Goal: Contribute content: Contribute content

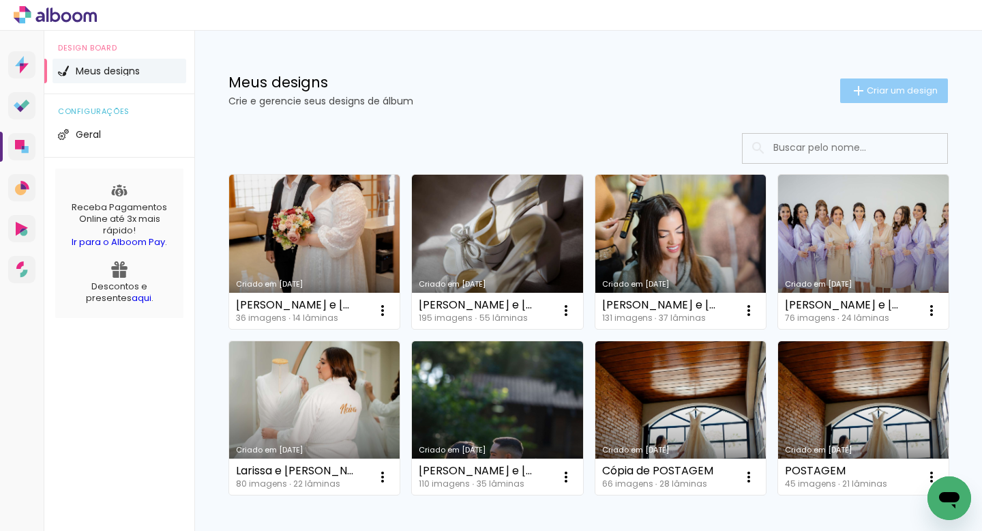
click at [885, 80] on paper-button "Criar um design" at bounding box center [894, 90] width 108 height 25
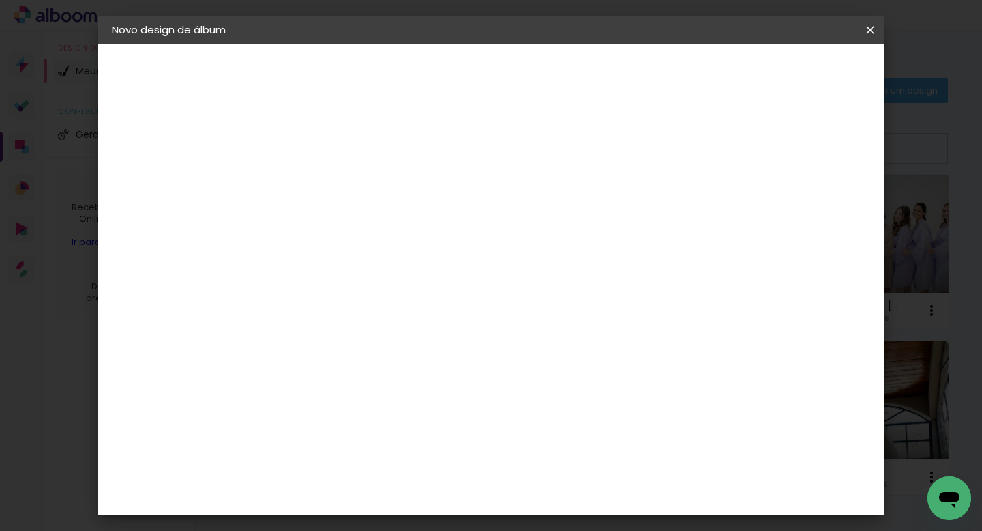
click at [335, 182] on input at bounding box center [335, 183] width 0 height 21
type input "[PERSON_NAME] 18 anos"
type paper-input "[PERSON_NAME] 18 anos"
click at [475, 80] on paper-button "Avançar" at bounding box center [441, 72] width 67 height 23
click at [0, 0] on slot "Tamanho Livre" at bounding box center [0, 0] width 0 height 0
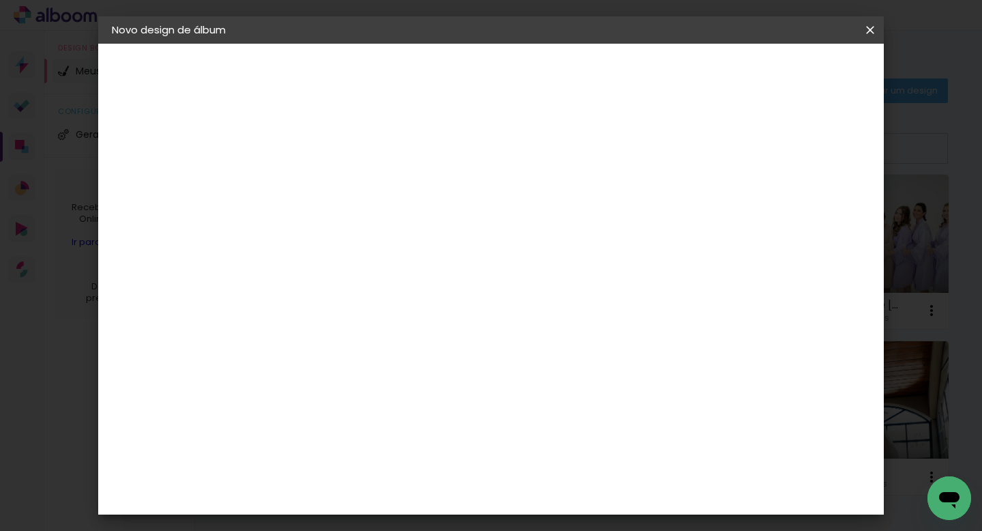
click at [0, 0] on slot "Avançar" at bounding box center [0, 0] width 0 height 0
click at [795, 70] on span "Iniciar design" at bounding box center [764, 73] width 62 height 10
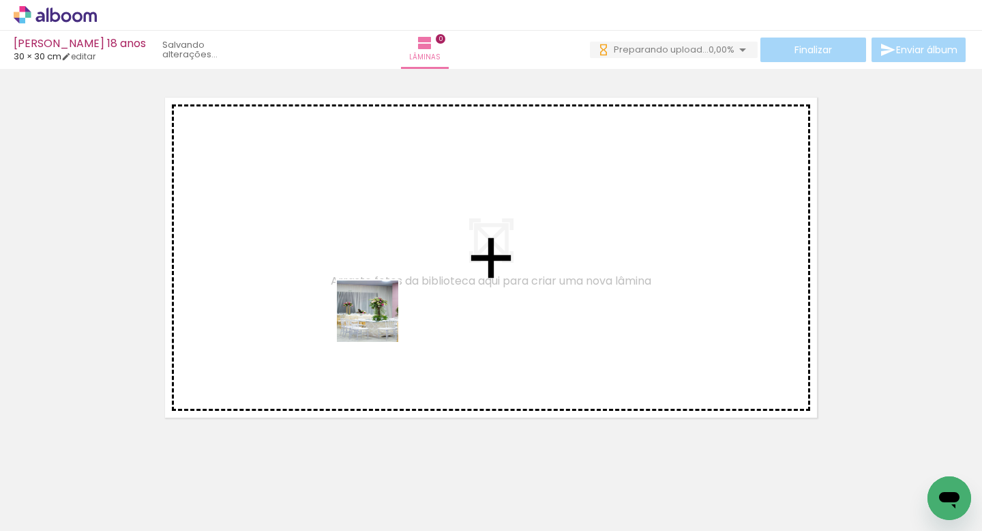
drag, startPoint x: 378, startPoint y: 501, endPoint x: 378, endPoint y: 257, distance: 244.9
click at [379, 254] on quentale-workspace at bounding box center [491, 265] width 982 height 531
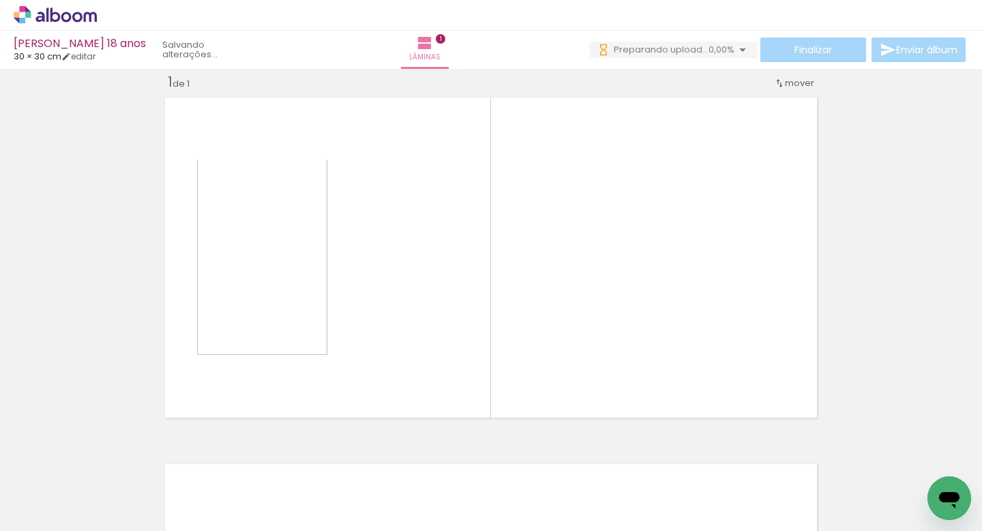
scroll to position [17, 0]
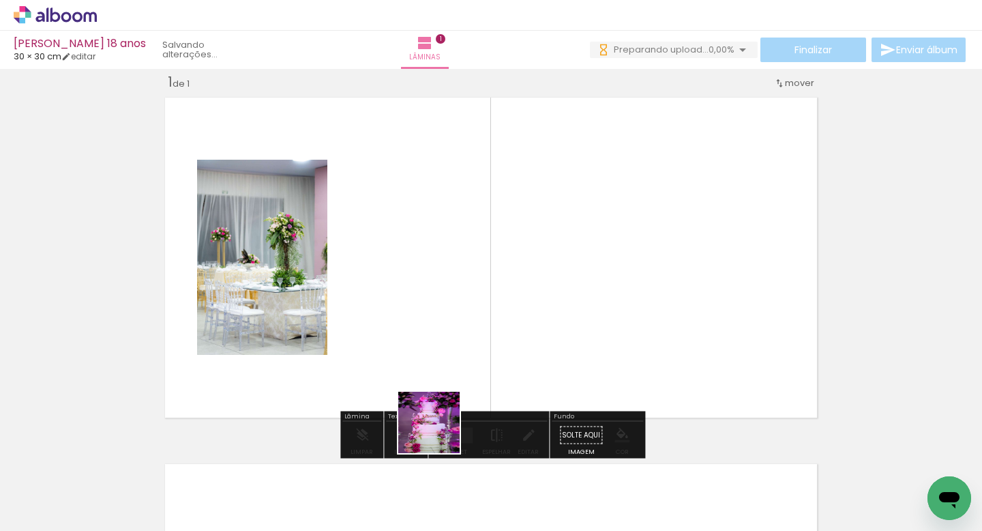
drag, startPoint x: 439, startPoint y: 471, endPoint x: 479, endPoint y: 250, distance: 223.9
click at [479, 248] on quentale-workspace at bounding box center [491, 265] width 982 height 531
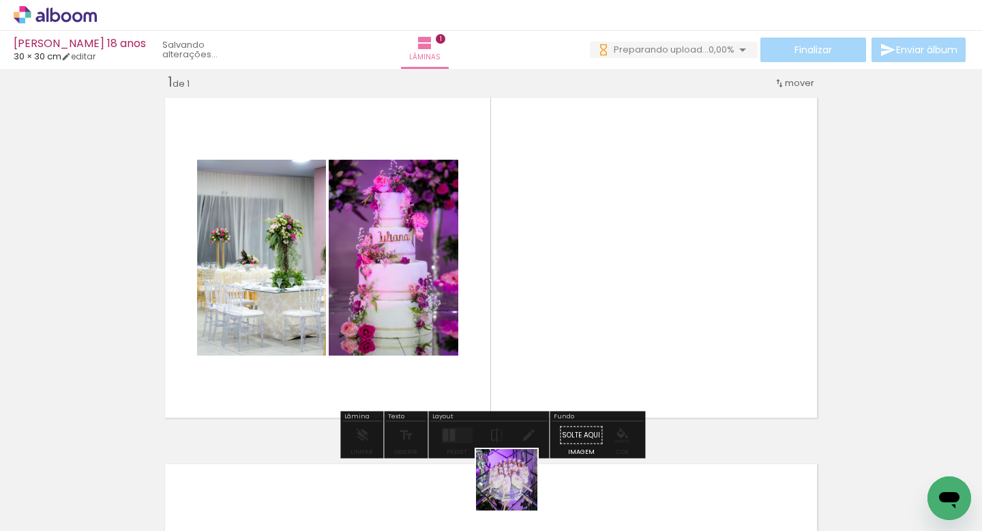
drag, startPoint x: 517, startPoint y: 499, endPoint x: 556, endPoint y: 280, distance: 222.4
click at [556, 280] on quentale-workspace at bounding box center [491, 265] width 982 height 531
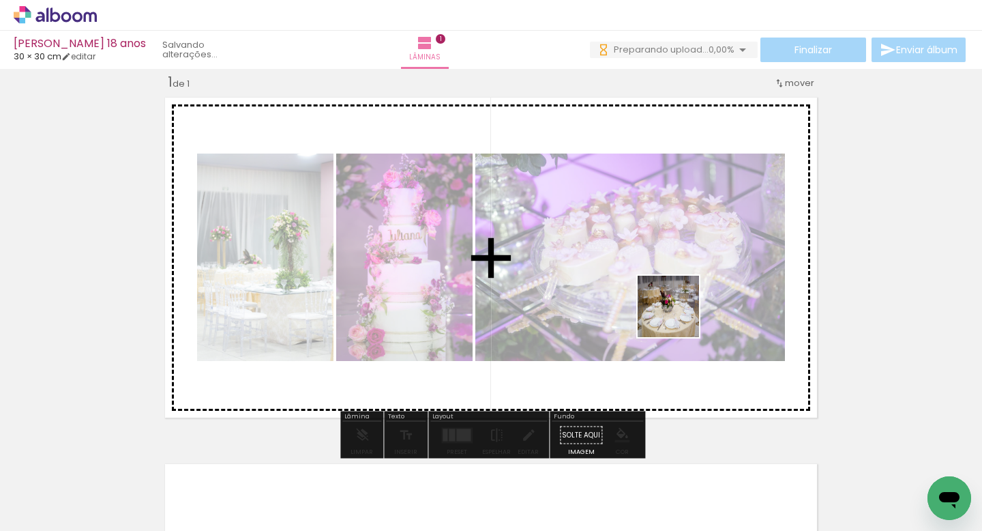
drag, startPoint x: 679, startPoint y: 494, endPoint x: 679, endPoint y: 317, distance: 177.4
click at [679, 317] on quentale-workspace at bounding box center [491, 265] width 982 height 531
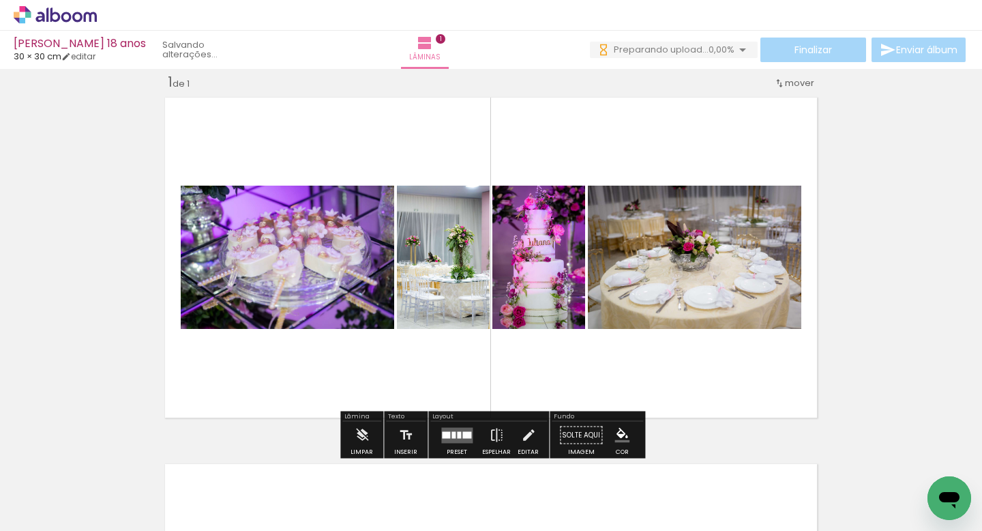
scroll to position [0, 198]
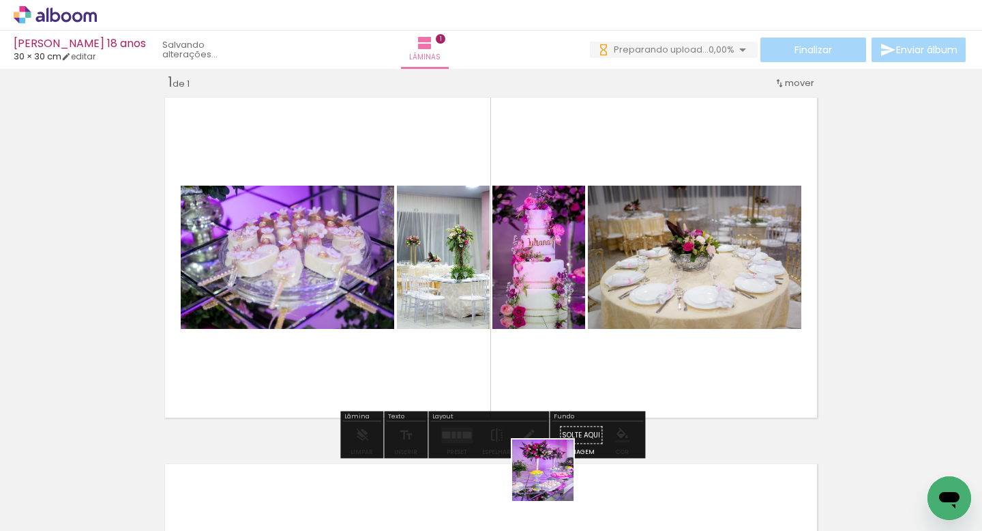
drag, startPoint x: 553, startPoint y: 491, endPoint x: 613, endPoint y: 259, distance: 239.6
click at [617, 252] on quentale-workspace at bounding box center [491, 265] width 982 height 531
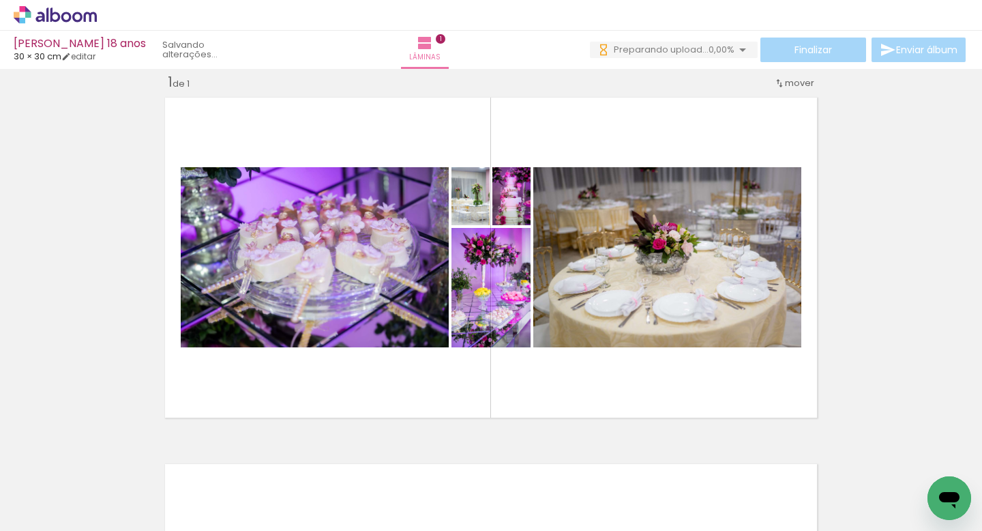
scroll to position [0, 2857]
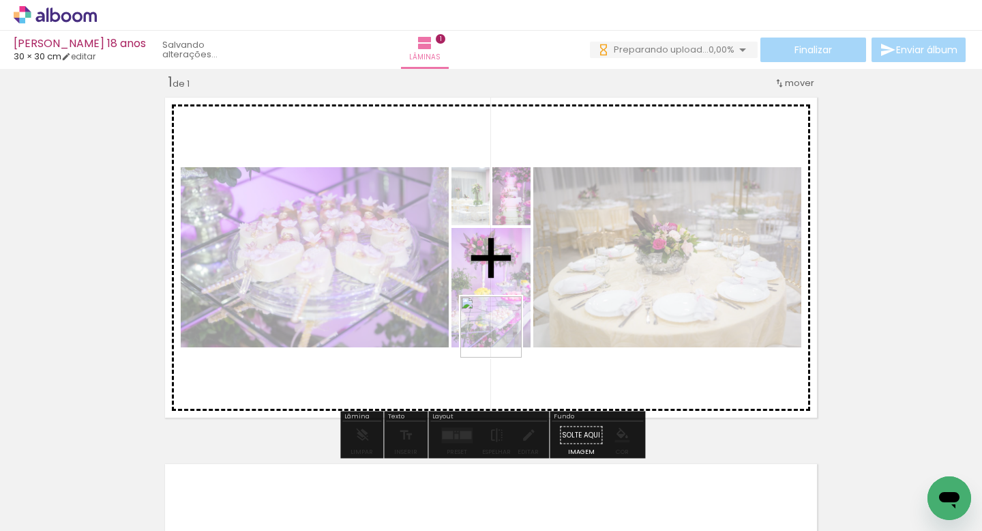
drag, startPoint x: 349, startPoint y: 486, endPoint x: 501, endPoint y: 337, distance: 213.2
click at [501, 337] on quentale-workspace at bounding box center [491, 265] width 982 height 531
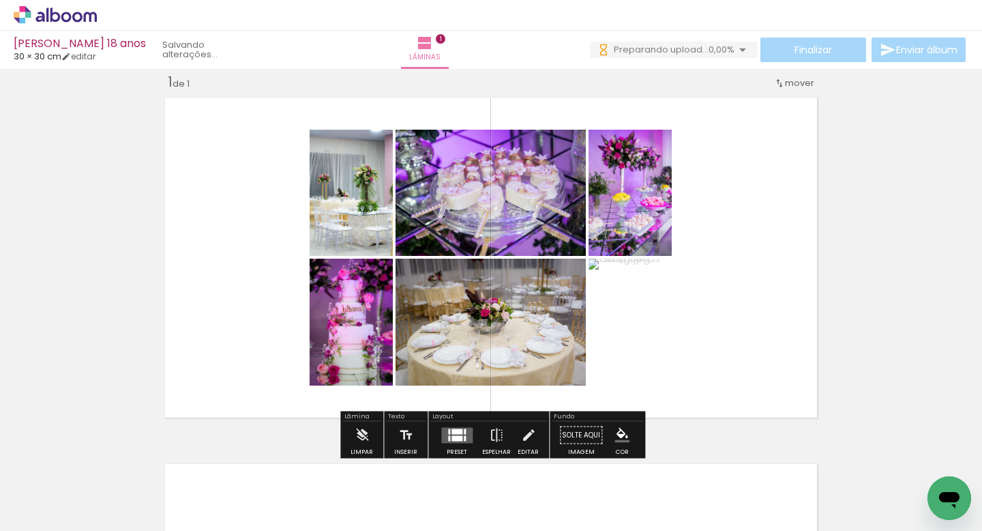
drag, startPoint x: 410, startPoint y: 484, endPoint x: 531, endPoint y: 351, distance: 180.1
click at [531, 351] on quentale-workspace at bounding box center [491, 265] width 982 height 531
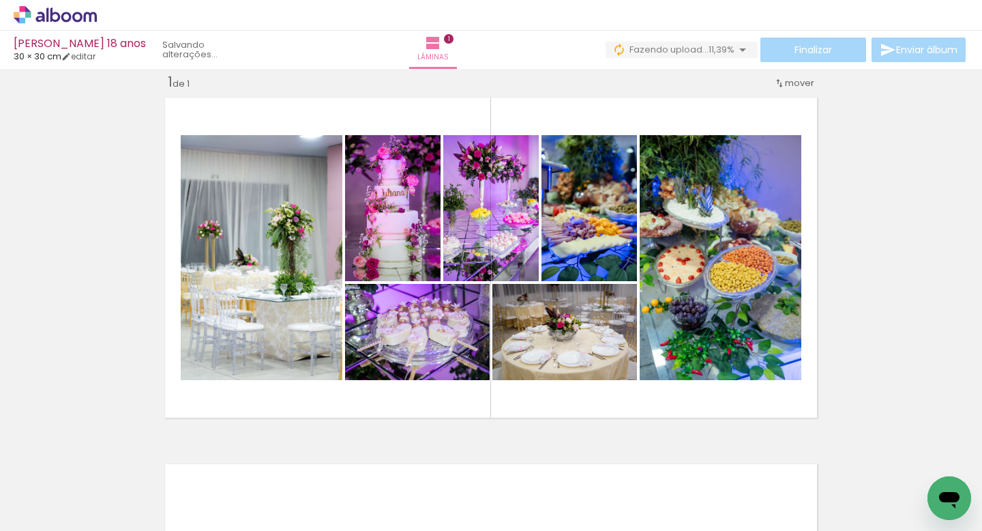
scroll to position [0, 5170]
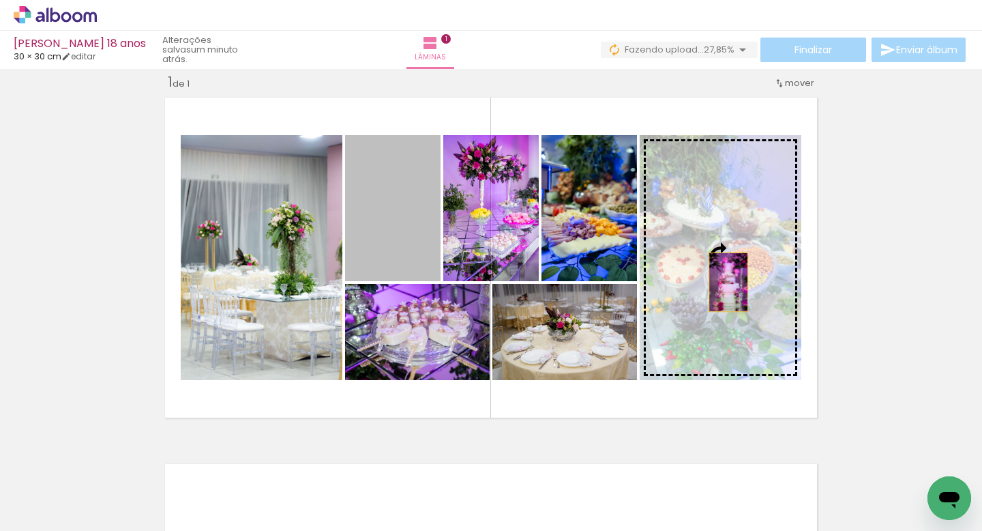
drag, startPoint x: 392, startPoint y: 243, endPoint x: 728, endPoint y: 282, distance: 337.9
click at [0, 0] on slot at bounding box center [0, 0] width 0 height 0
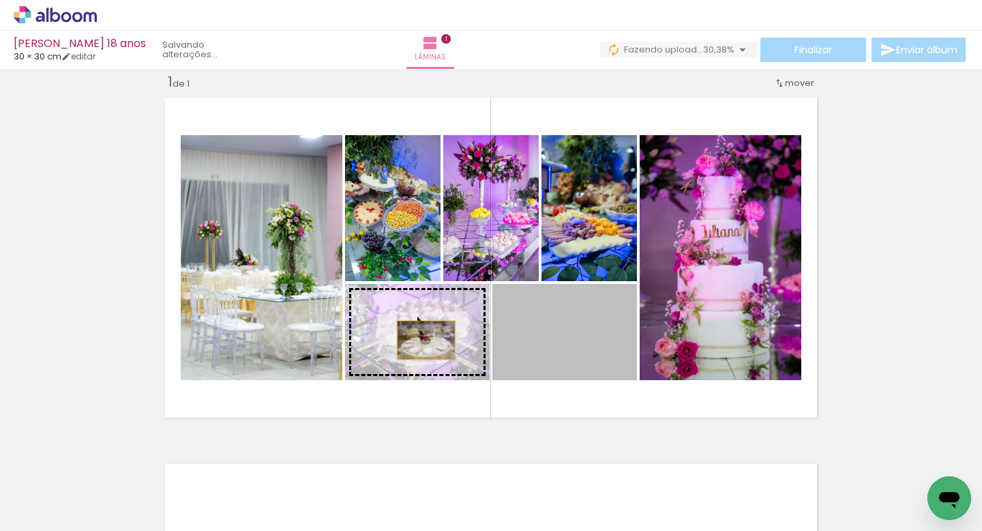
drag, startPoint x: 582, startPoint y: 347, endPoint x: 417, endPoint y: 339, distance: 165.3
click at [0, 0] on slot at bounding box center [0, 0] width 0 height 0
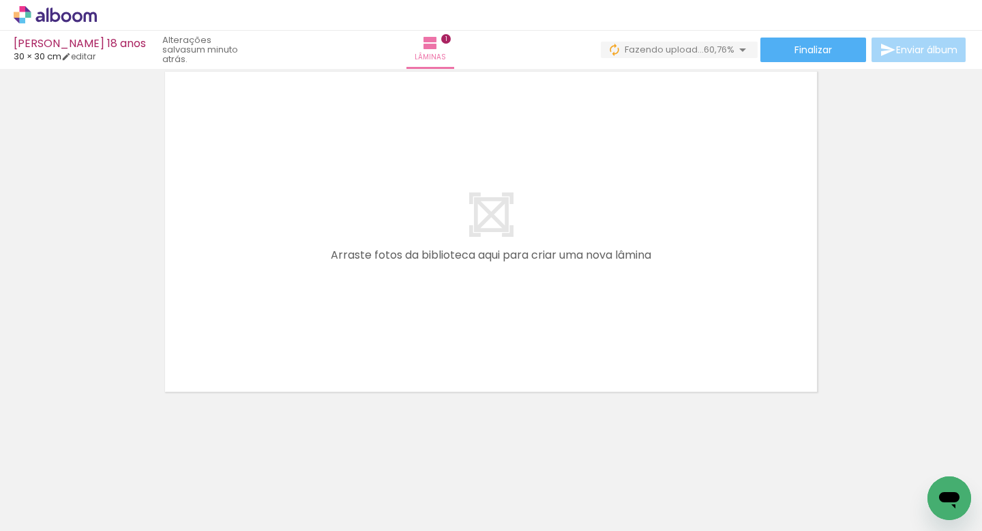
scroll to position [0, 4929]
click at [184, 412] on div "Inserir lâmina 1 de 1 Confirmar Cancelar" at bounding box center [491, 42] width 982 height 765
click at [422, 474] on div at bounding box center [442, 484] width 41 height 61
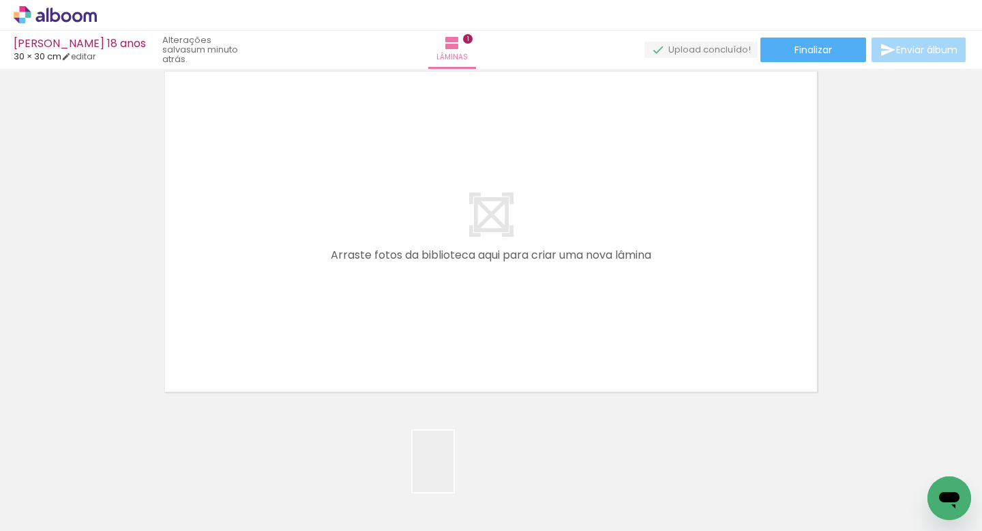
drag, startPoint x: 469, startPoint y: 486, endPoint x: 359, endPoint y: 324, distance: 196.4
click at [359, 324] on quentale-workspace at bounding box center [491, 265] width 982 height 531
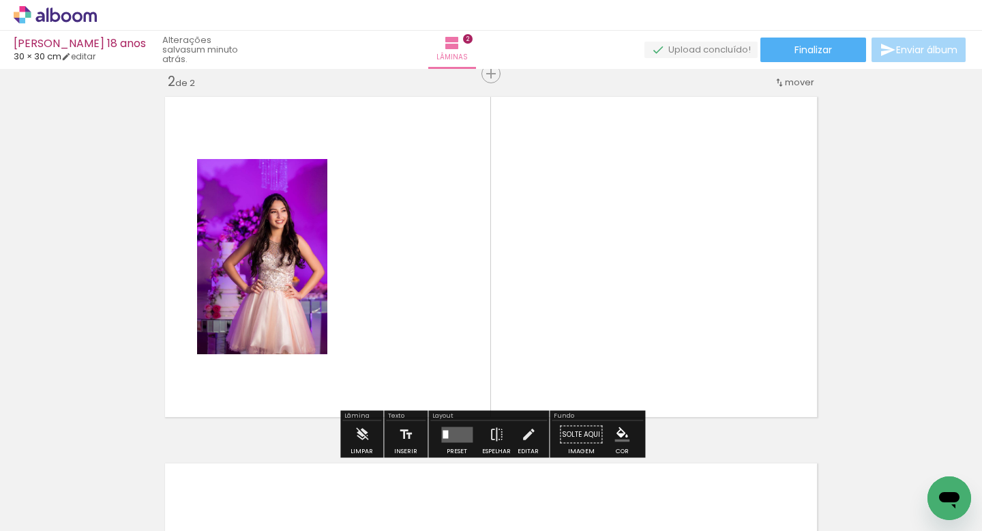
scroll to position [383, 0]
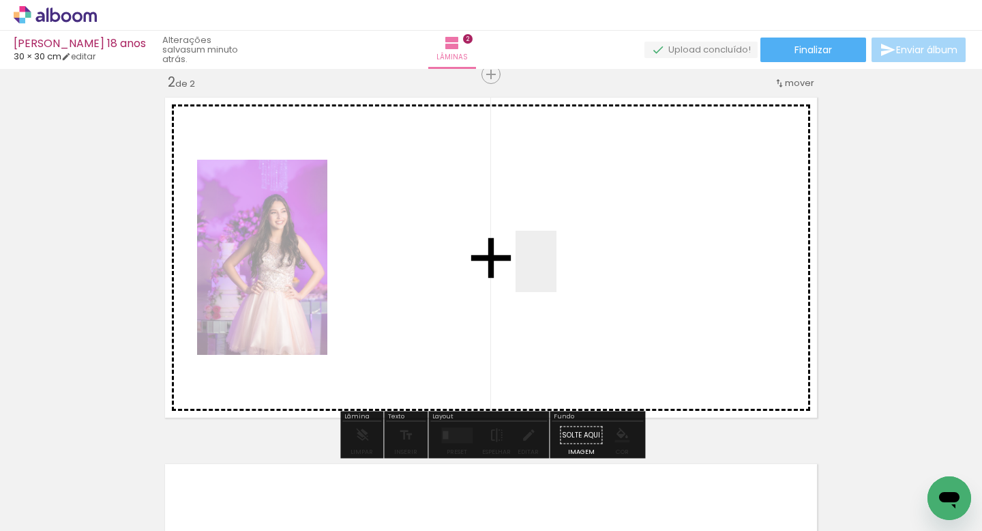
drag, startPoint x: 561, startPoint y: 486, endPoint x: 551, endPoint y: 266, distance: 220.6
click at [554, 266] on quentale-workspace at bounding box center [491, 265] width 982 height 531
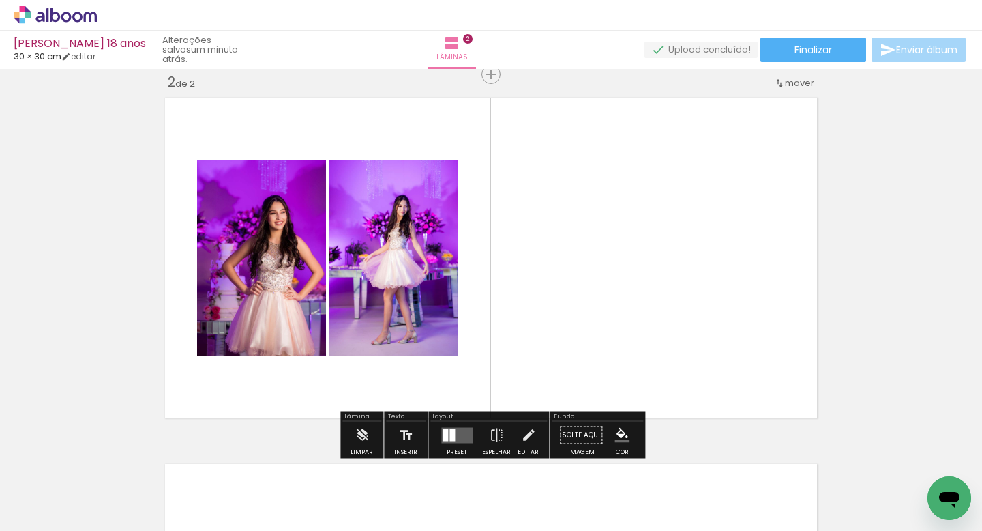
scroll to position [0, 2582]
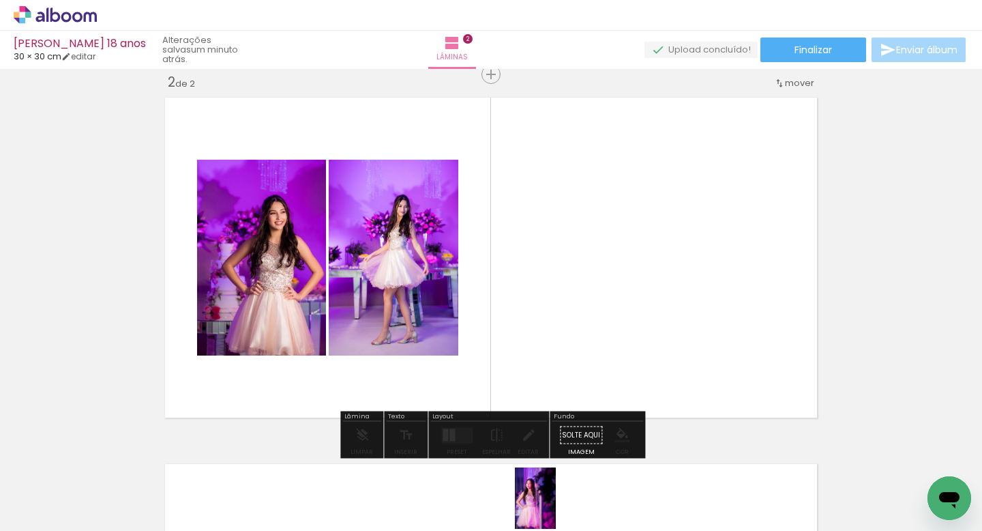
drag, startPoint x: 534, startPoint y: 484, endPoint x: 556, endPoint y: 506, distance: 30.4
click at [556, 506] on div at bounding box center [534, 485] width 45 height 68
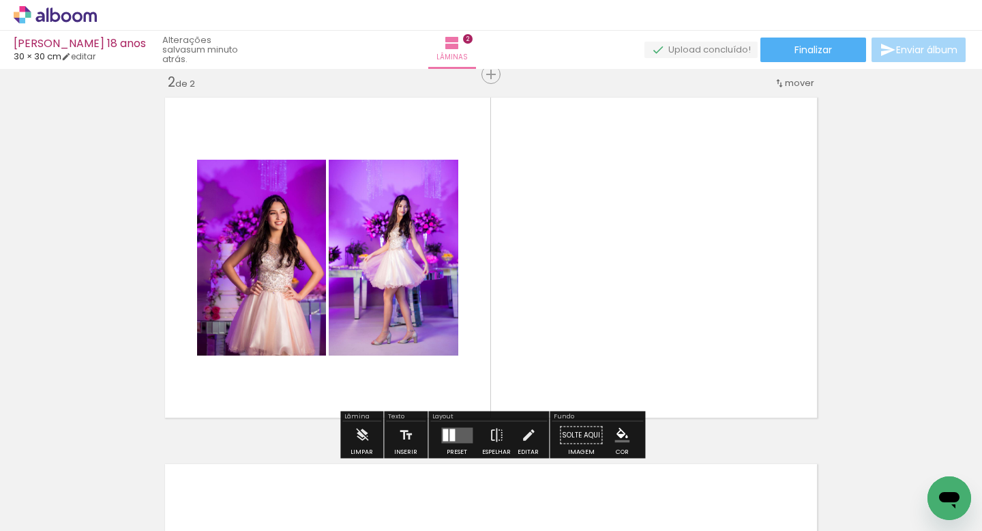
click at [454, 442] on quentale-layouter at bounding box center [456, 435] width 31 height 16
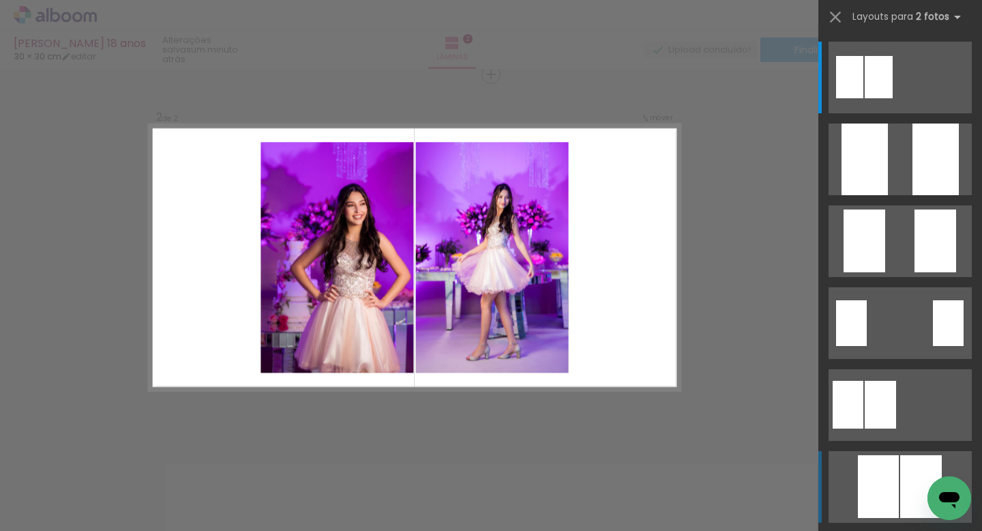
click at [864, 98] on div at bounding box center [849, 77] width 27 height 42
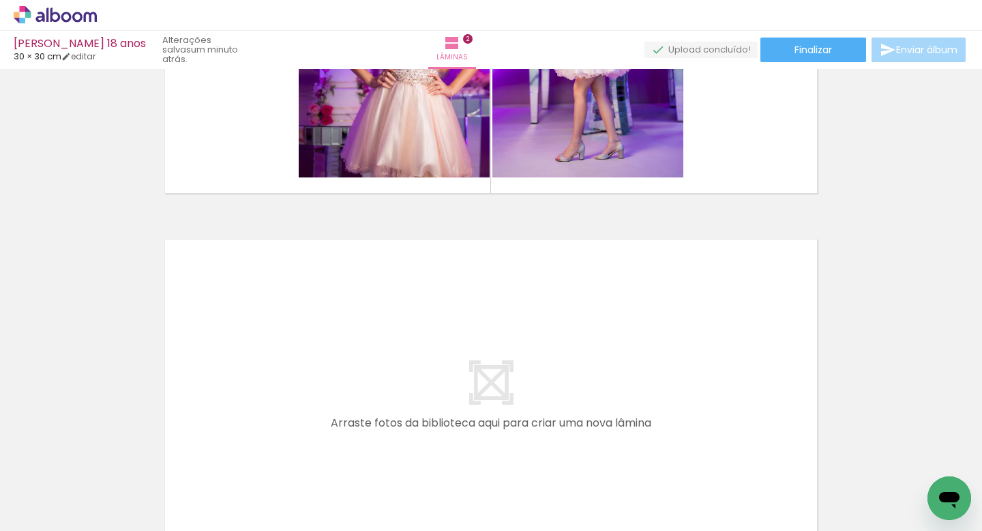
scroll to position [627, 0]
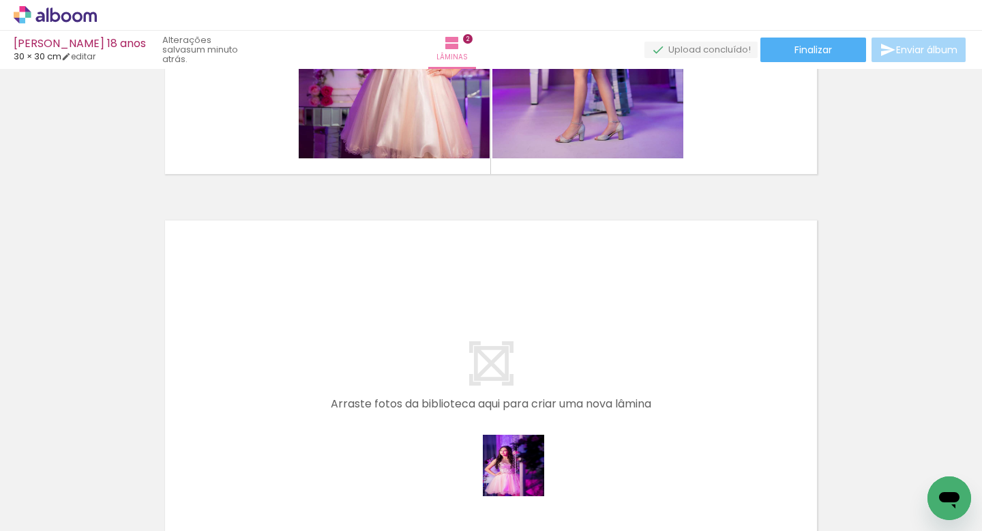
click at [396, 413] on quentale-workspace at bounding box center [491, 265] width 982 height 531
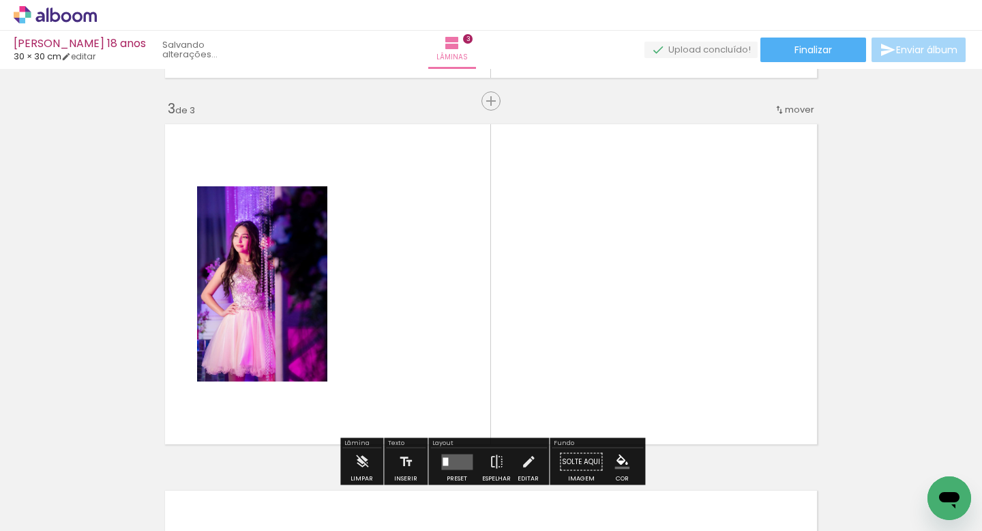
scroll to position [750, 0]
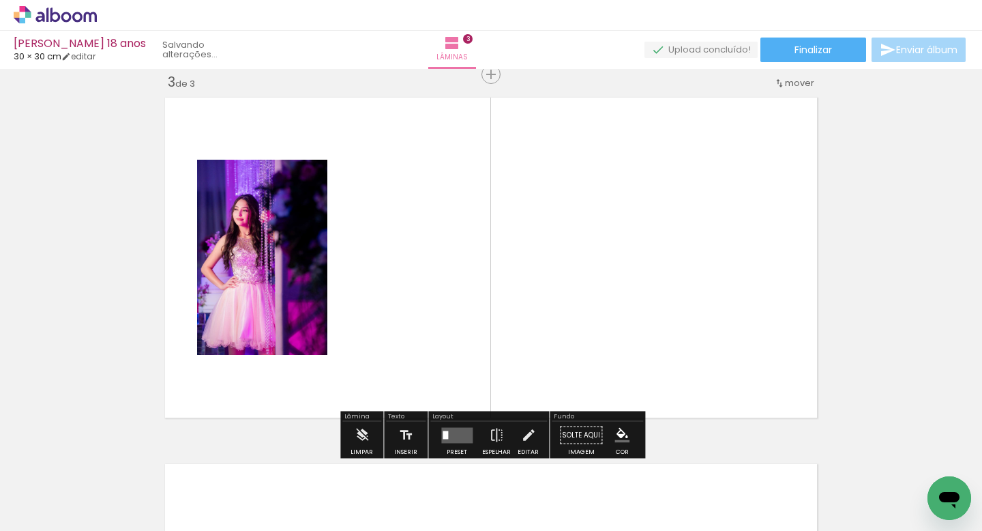
drag, startPoint x: 759, startPoint y: 484, endPoint x: 660, endPoint y: 376, distance: 146.3
click at [660, 376] on quentale-workspace at bounding box center [491, 265] width 982 height 531
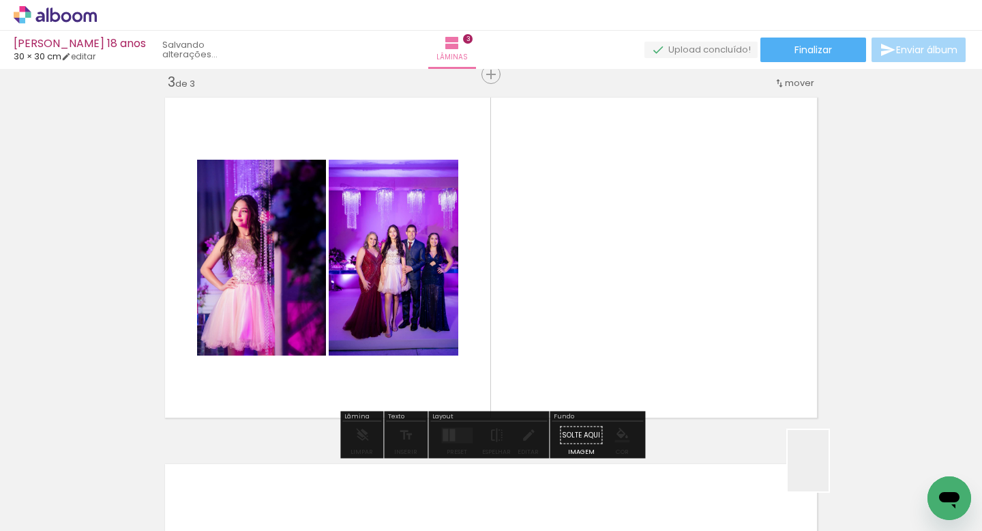
drag, startPoint x: 838, startPoint y: 486, endPoint x: 731, endPoint y: 338, distance: 182.7
click at [731, 338] on quentale-workspace at bounding box center [491, 265] width 982 height 531
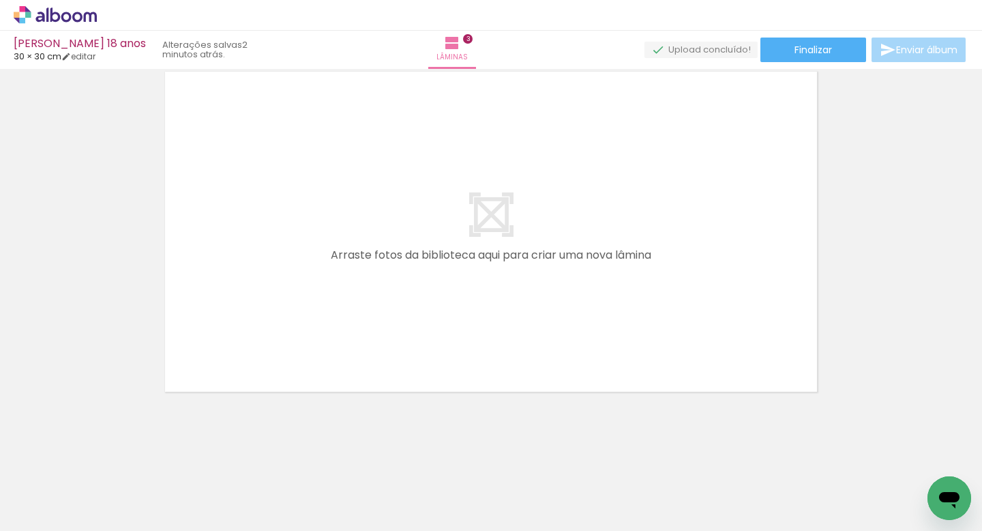
scroll to position [0, 3045]
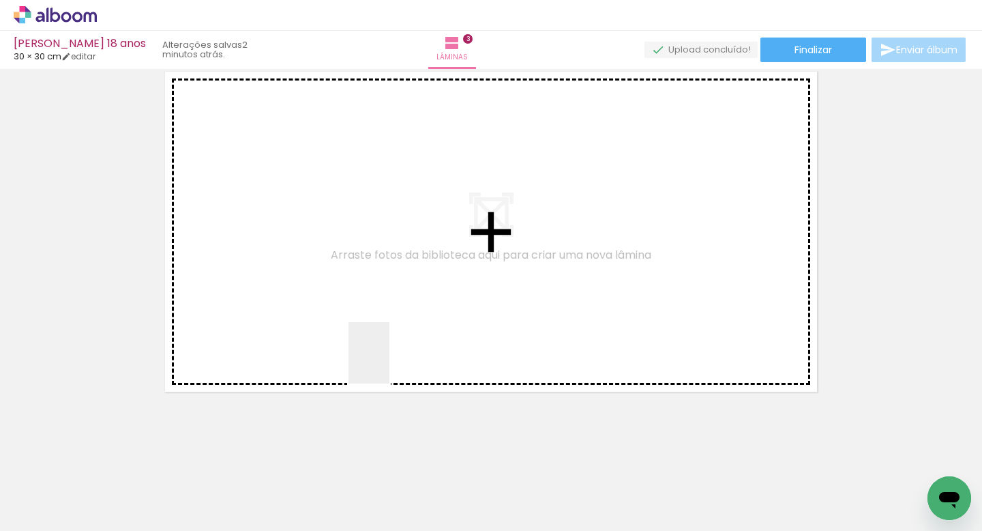
drag, startPoint x: 462, startPoint y: 490, endPoint x: 323, endPoint y: 226, distance: 298.4
click at [323, 224] on quentale-workspace at bounding box center [491, 265] width 982 height 531
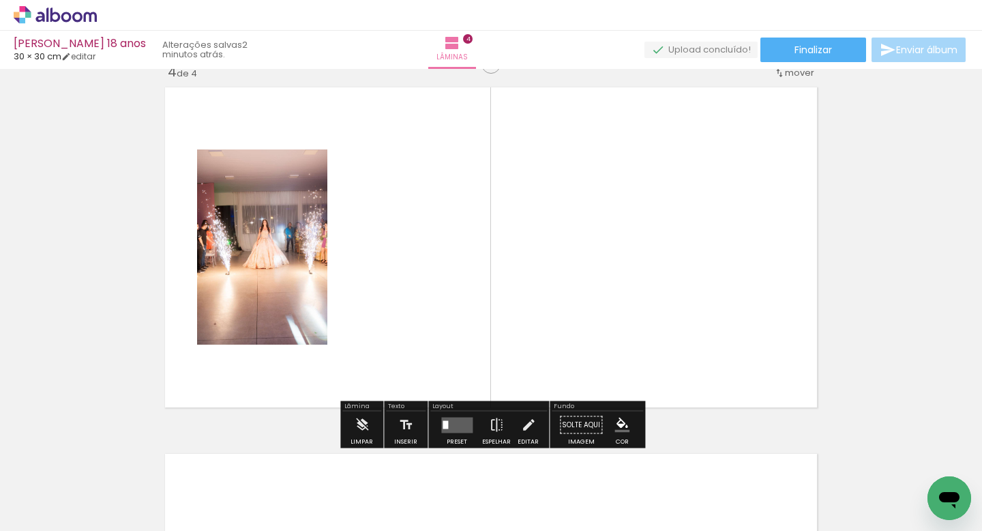
scroll to position [1116, 0]
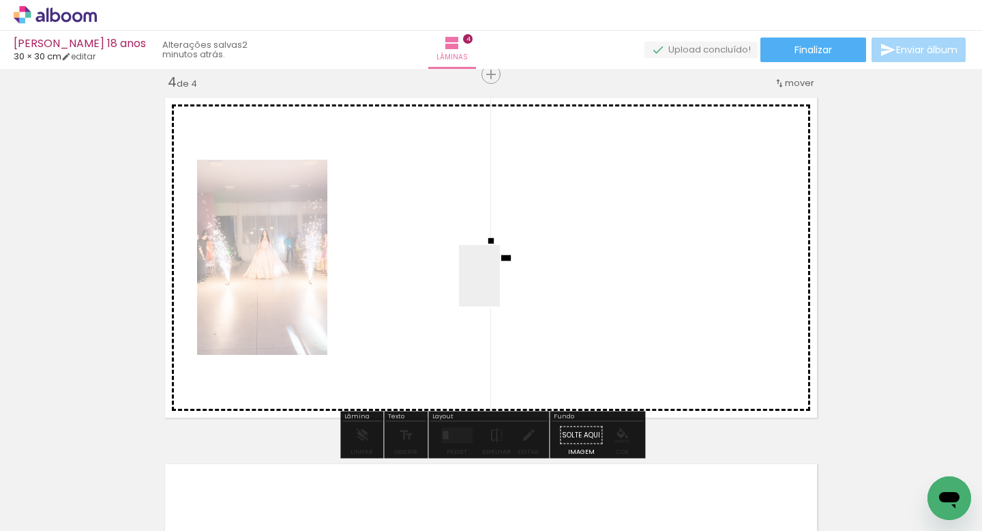
drag, startPoint x: 534, startPoint y: 477, endPoint x: 499, endPoint y: 289, distance: 191.5
click at [499, 286] on quentale-workspace at bounding box center [491, 265] width 982 height 531
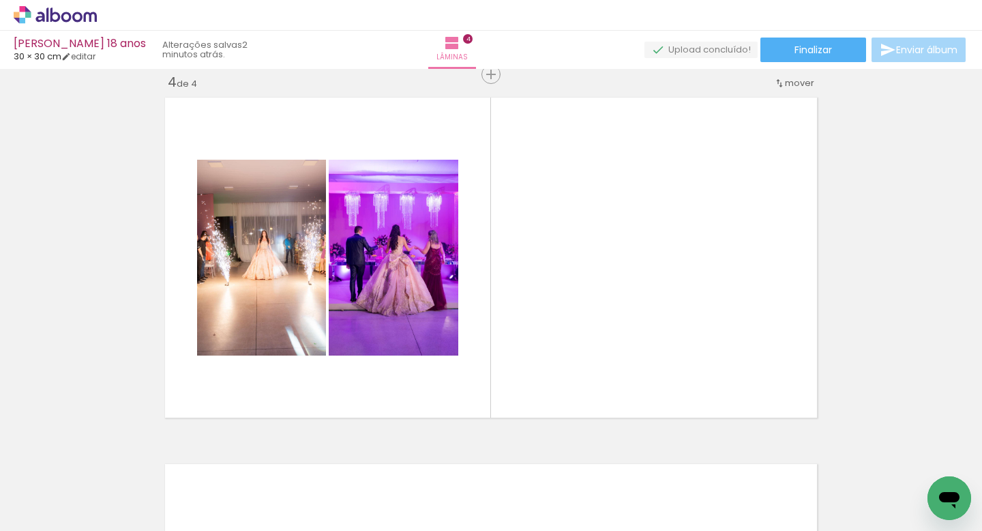
scroll to position [0, 3386]
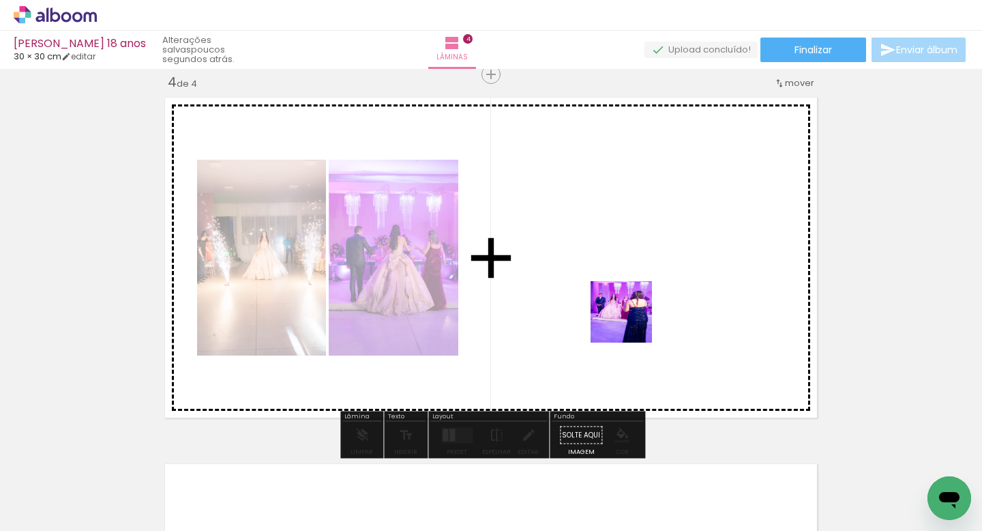
drag, startPoint x: 278, startPoint y: 494, endPoint x: 627, endPoint y: 326, distance: 387.5
click at [630, 323] on quentale-workspace at bounding box center [491, 265] width 982 height 531
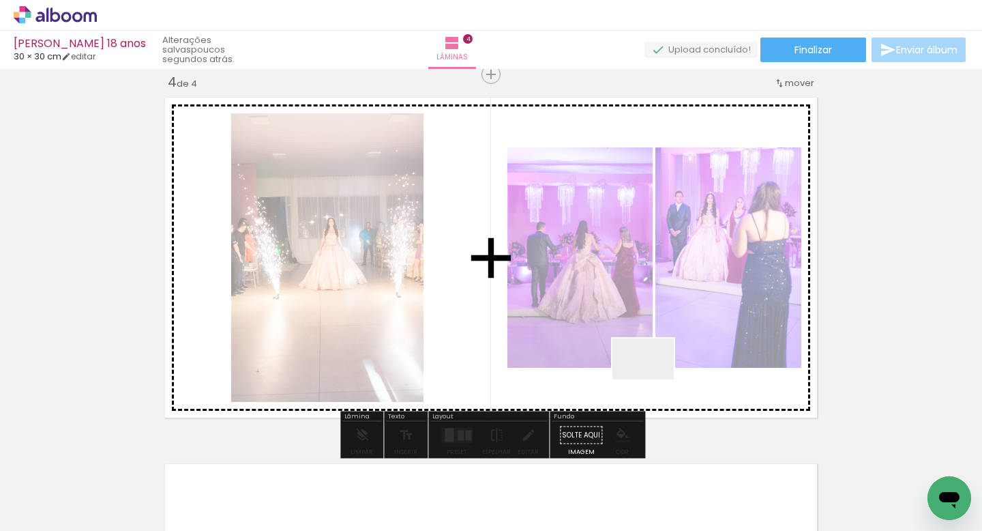
drag, startPoint x: 352, startPoint y: 482, endPoint x: 666, endPoint y: 374, distance: 331.8
click at [666, 374] on quentale-workspace at bounding box center [491, 265] width 982 height 531
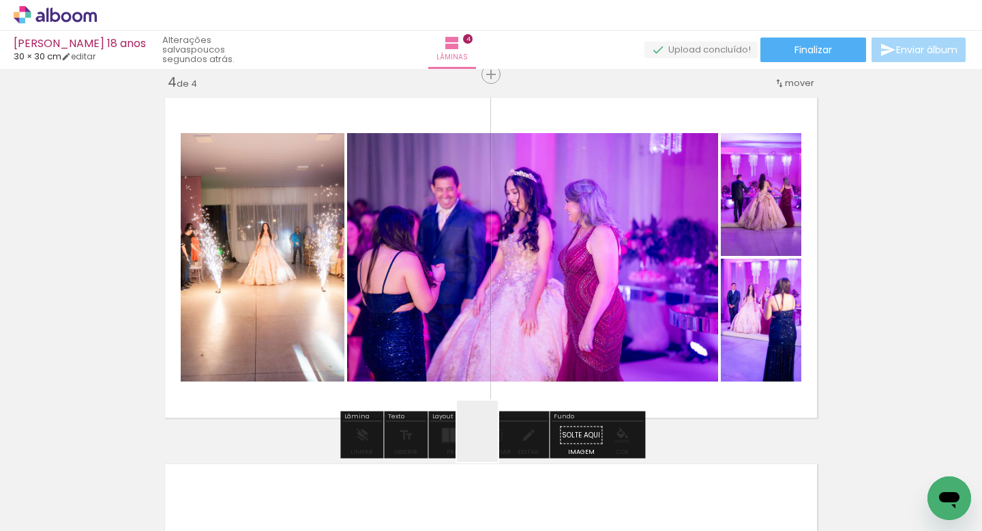
drag, startPoint x: 420, startPoint y: 490, endPoint x: 698, endPoint y: 374, distance: 301.5
click at [700, 374] on quentale-workspace at bounding box center [491, 265] width 982 height 531
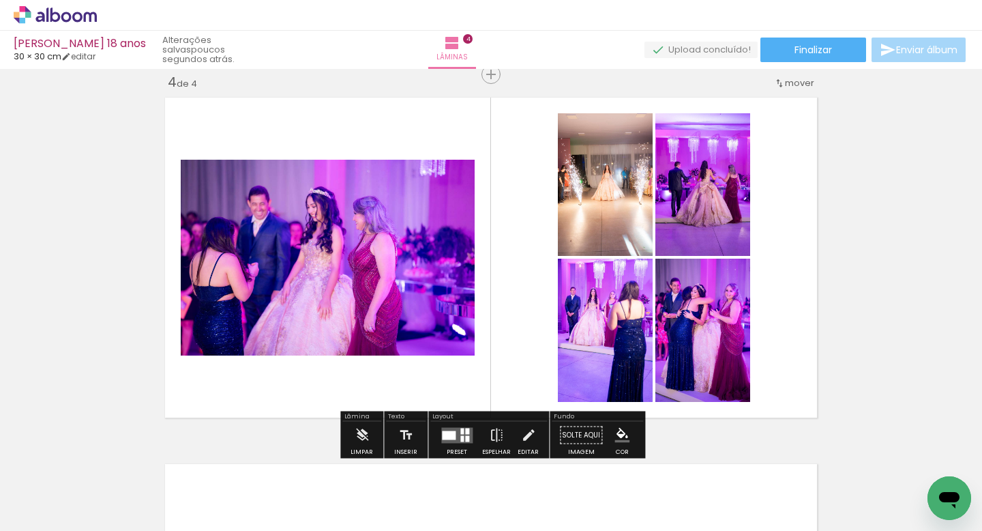
click at [461, 439] on quentale-layouter at bounding box center [456, 435] width 31 height 16
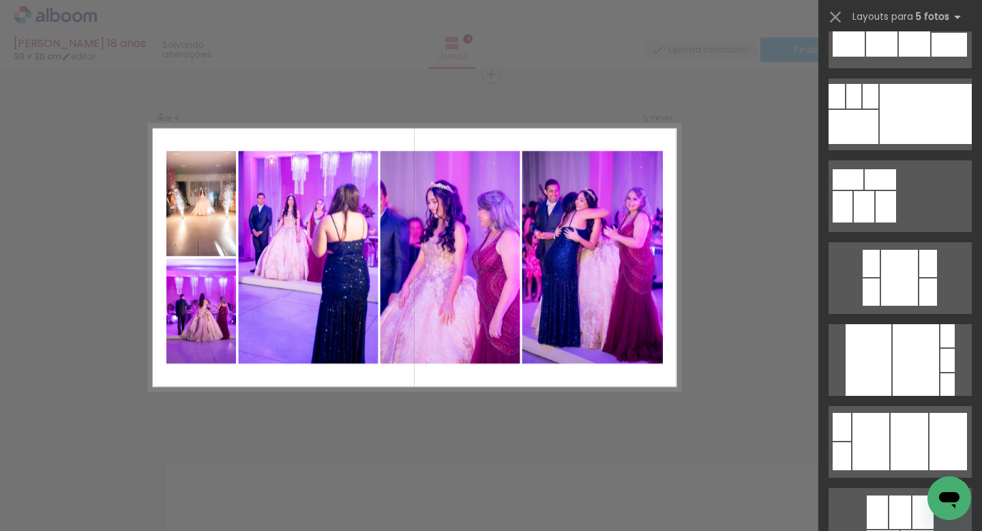
scroll to position [7789, 0]
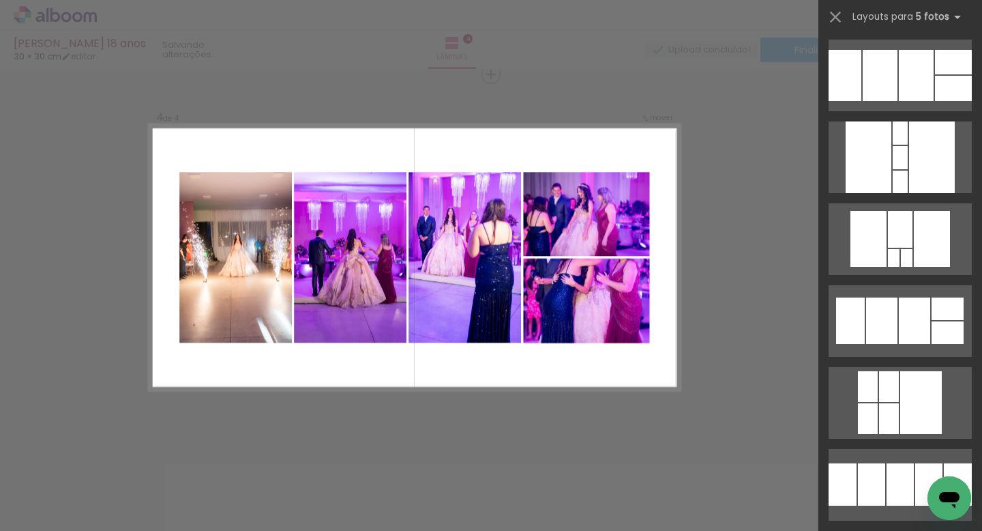
scroll to position [9005, 0]
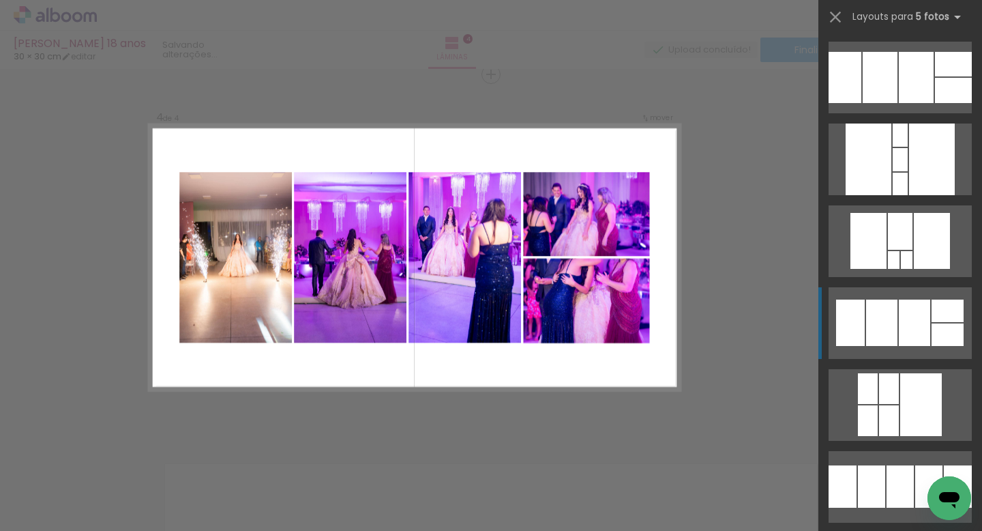
click at [910, 103] on div at bounding box center [916, 77] width 35 height 51
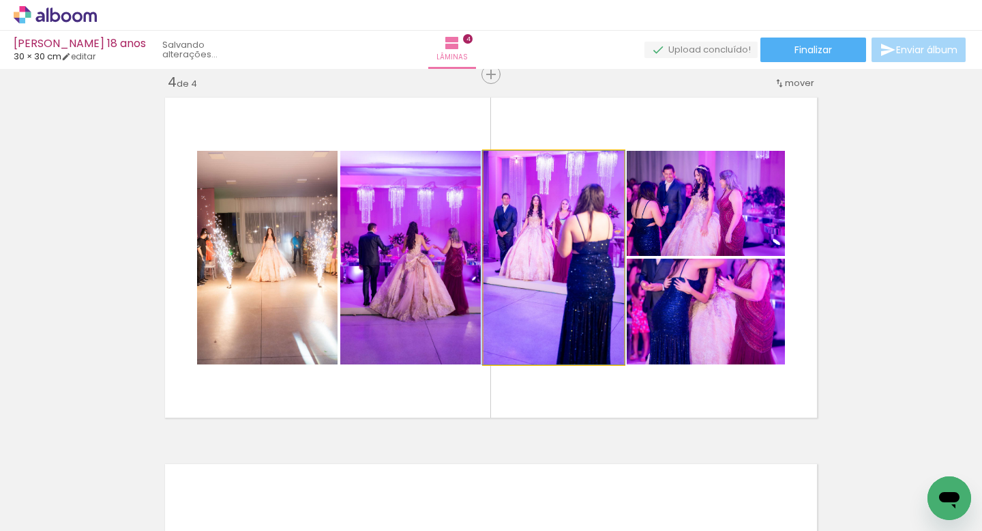
click at [579, 233] on quentale-photo at bounding box center [554, 258] width 141 height 214
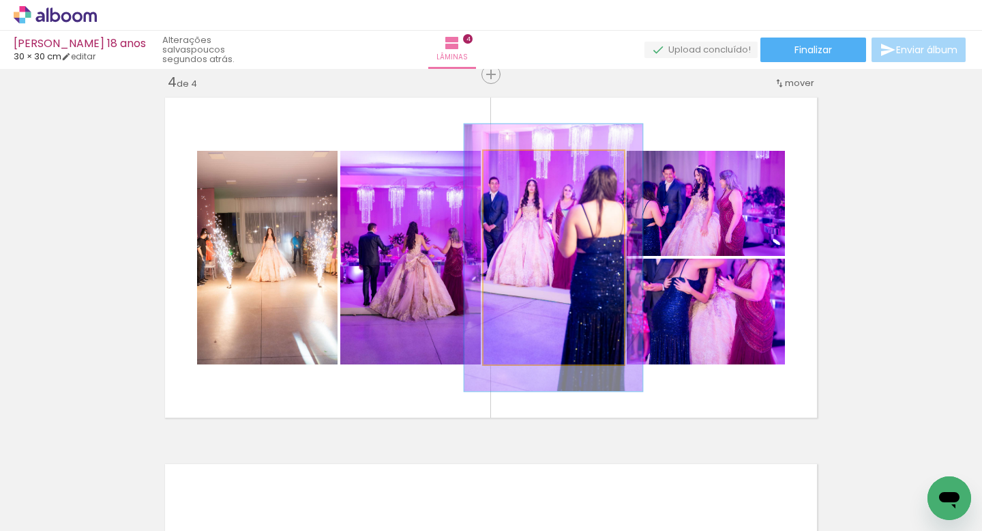
drag, startPoint x: 516, startPoint y: 166, endPoint x: 527, endPoint y: 166, distance: 10.9
type paper-slider "123"
click at [527, 166] on div at bounding box center [527, 165] width 12 height 12
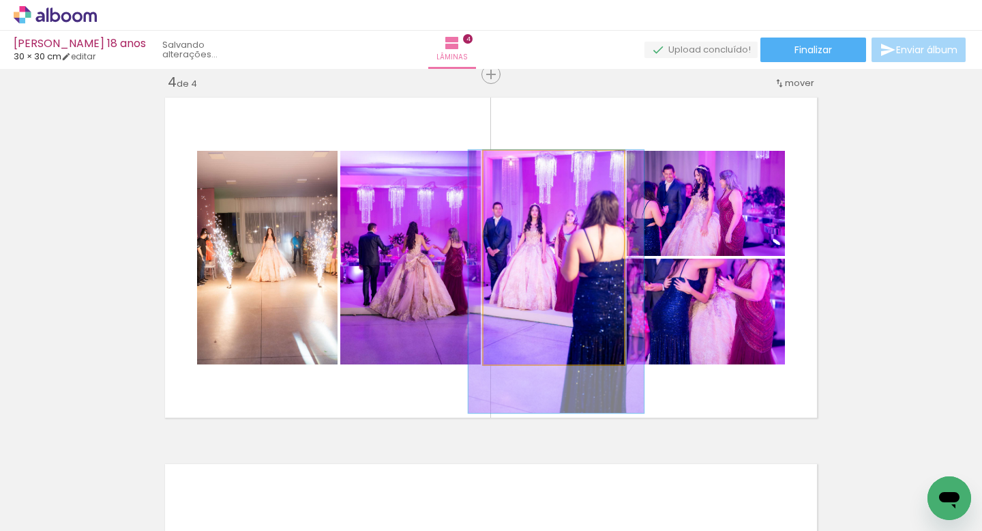
drag, startPoint x: 555, startPoint y: 224, endPoint x: 557, endPoint y: 265, distance: 41.0
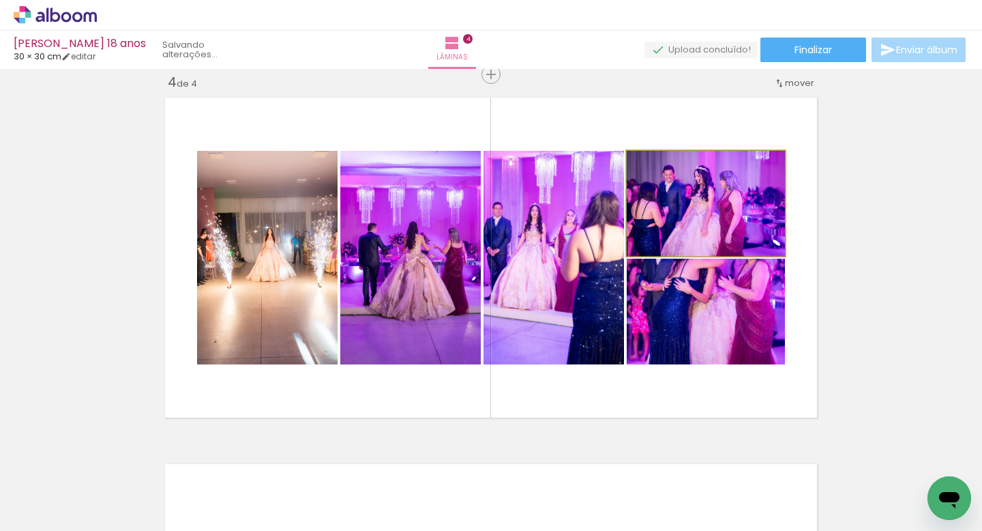
drag, startPoint x: 703, startPoint y: 211, endPoint x: 703, endPoint y: 222, distance: 10.9
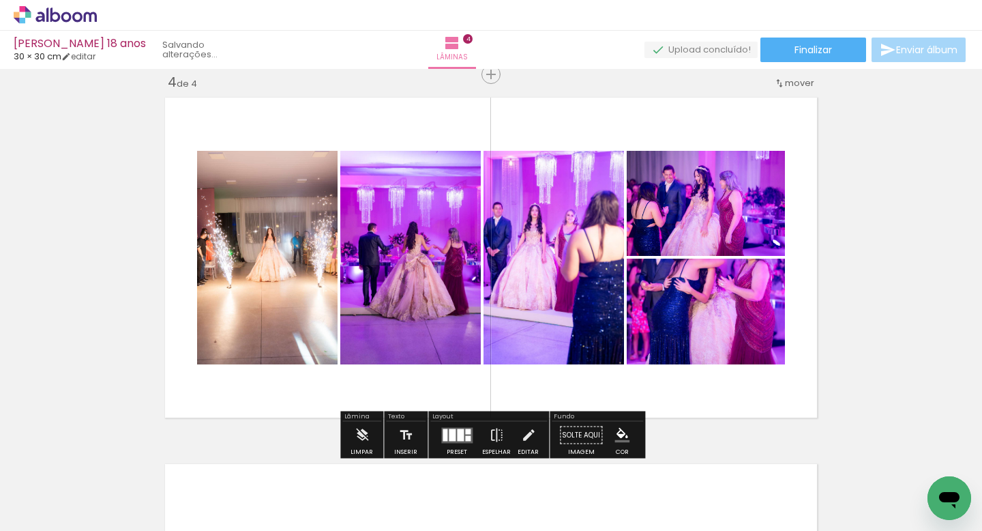
click at [711, 292] on quentale-photo at bounding box center [706, 312] width 158 height 106
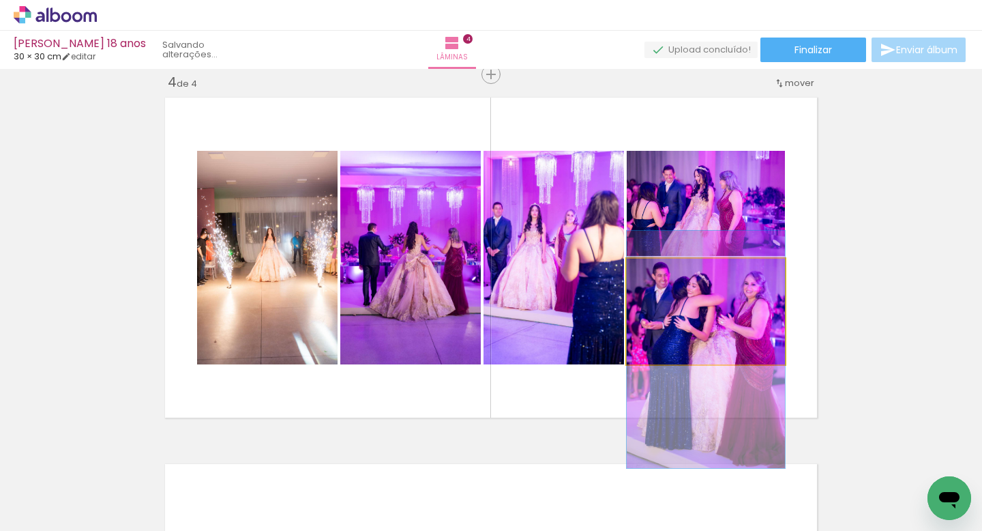
drag, startPoint x: 711, startPoint y: 292, endPoint x: 709, endPoint y: 330, distance: 38.3
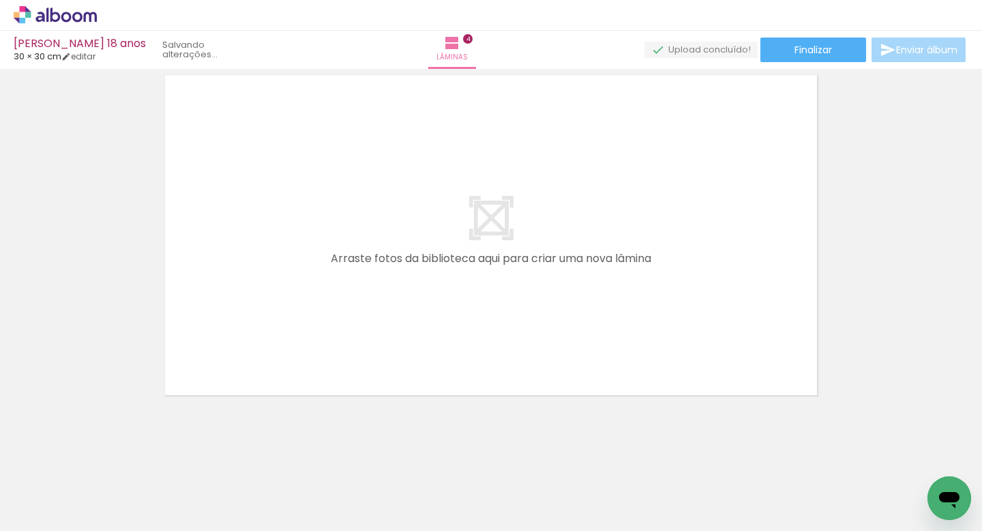
scroll to position [1508, 0]
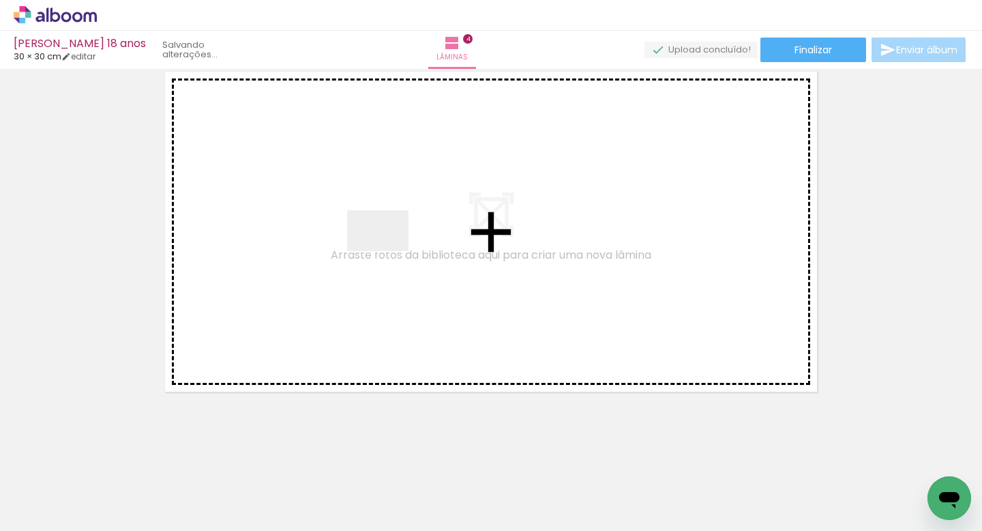
drag, startPoint x: 495, startPoint y: 483, endPoint x: 387, endPoint y: 248, distance: 258.9
click at [387, 248] on quentale-workspace at bounding box center [491, 265] width 982 height 531
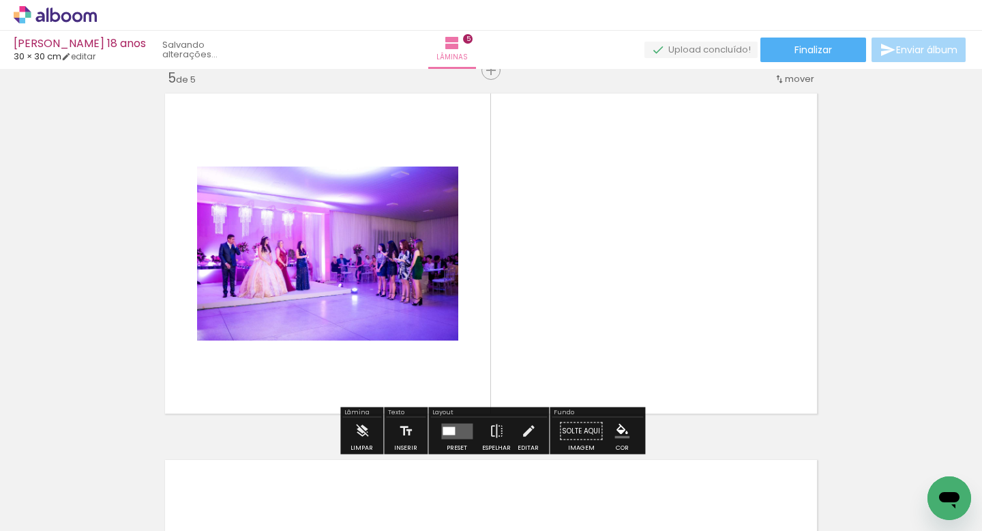
scroll to position [1482, 0]
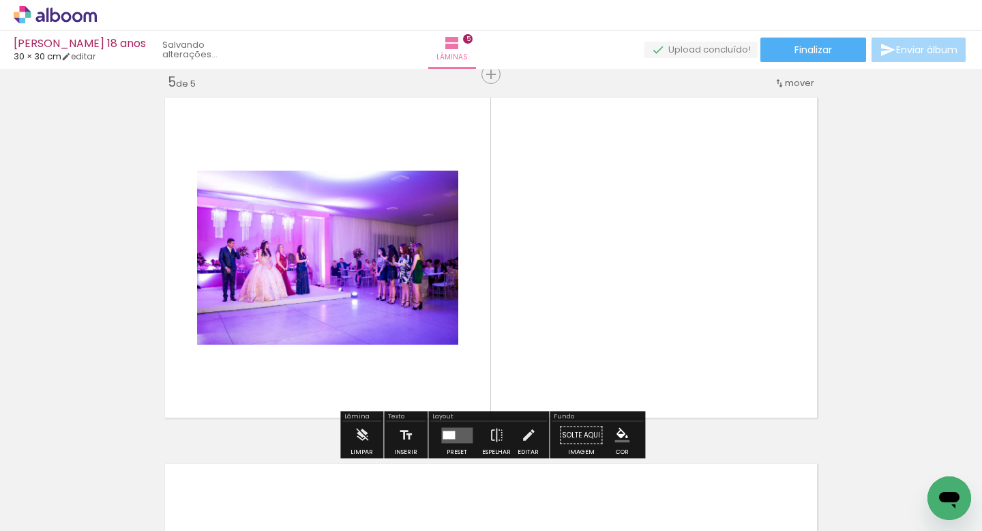
drag, startPoint x: 570, startPoint y: 479, endPoint x: 571, endPoint y: 254, distance: 225.1
click at [571, 254] on quentale-workspace at bounding box center [491, 265] width 982 height 531
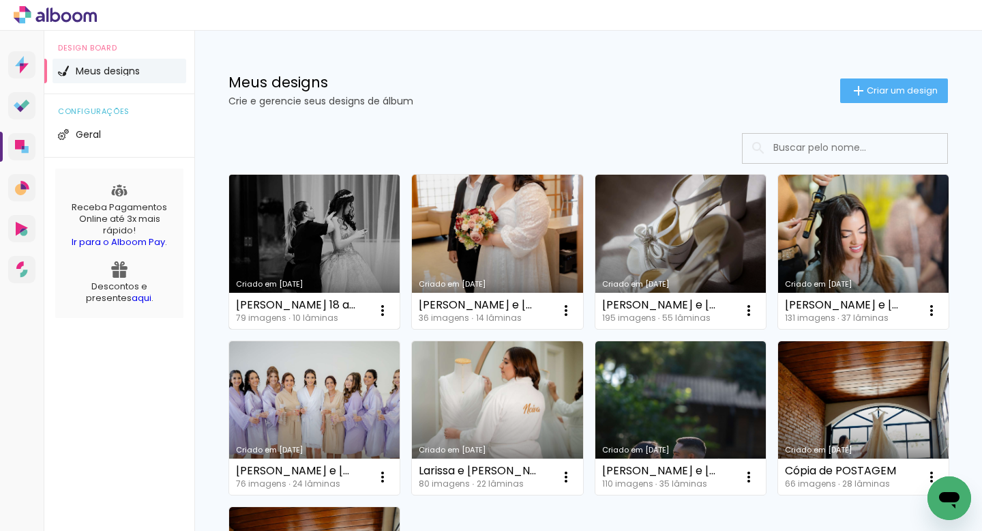
click at [315, 220] on link "Criado em [DATE]" at bounding box center [314, 252] width 171 height 154
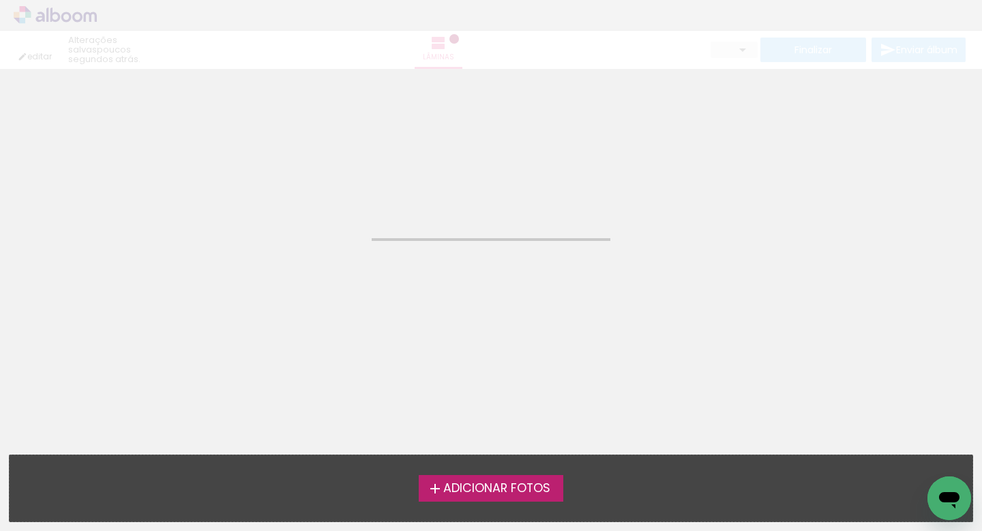
click at [315, 220] on neon-animated-pages "Confirmar Cancelar" at bounding box center [491, 300] width 982 height 462
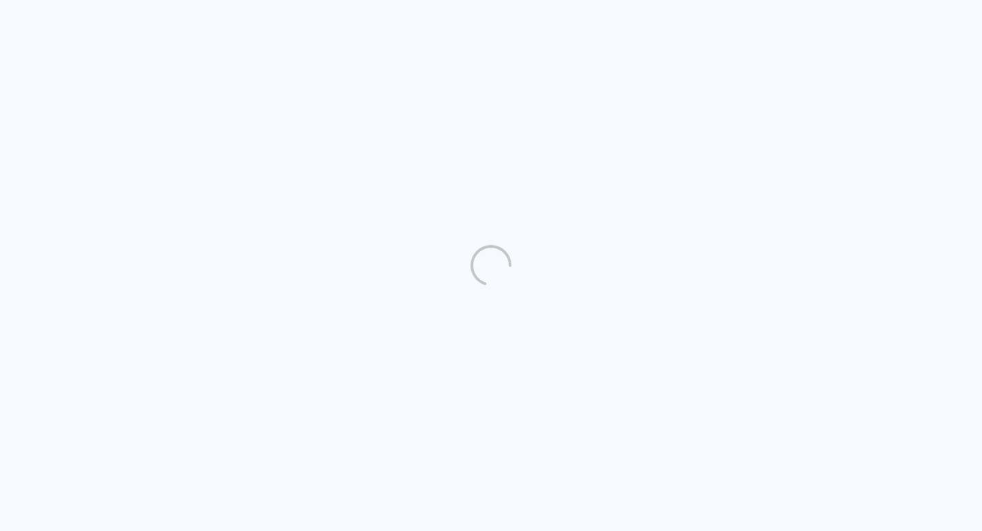
click at [377, 202] on quentale-directory at bounding box center [491, 265] width 982 height 531
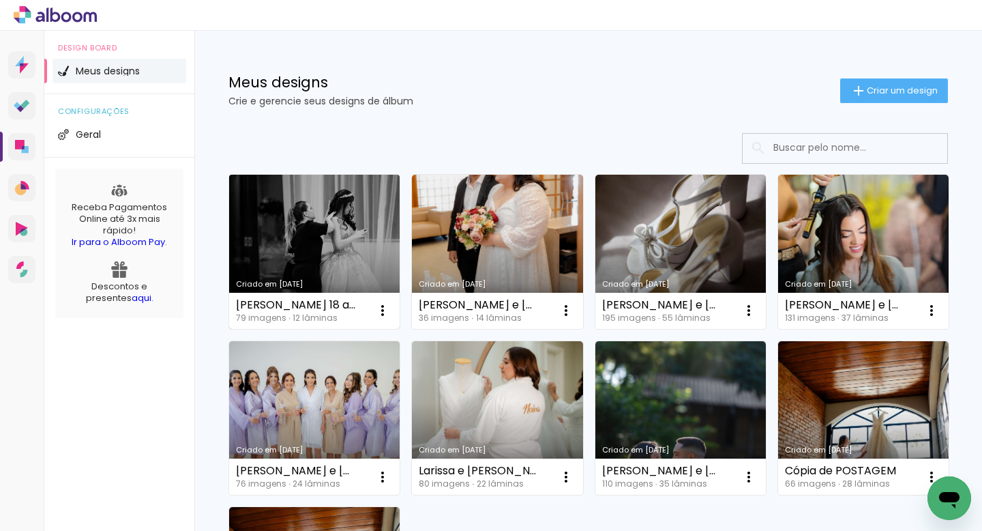
click at [357, 210] on link "Criado em [DATE]" at bounding box center [314, 252] width 171 height 154
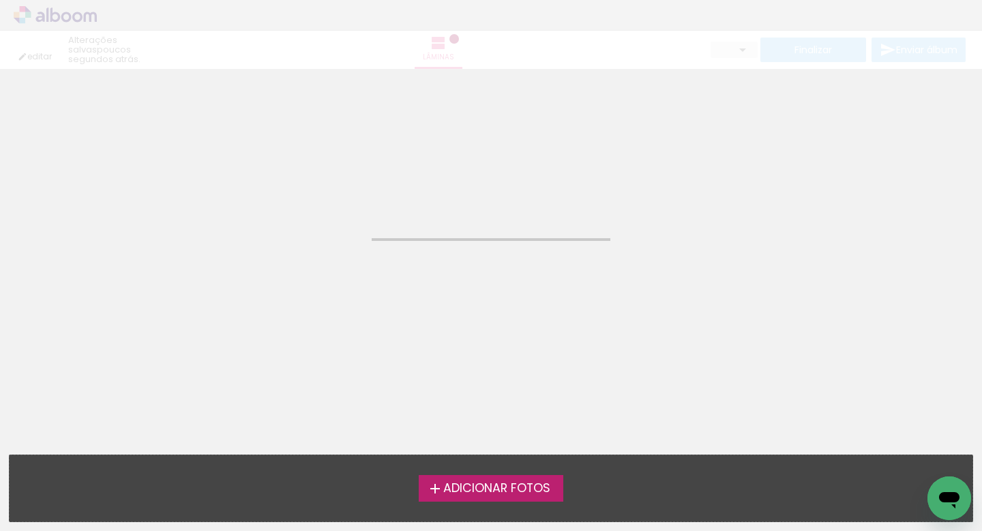
click at [357, 210] on neon-animated-pages "Confirmar Cancelar" at bounding box center [491, 300] width 982 height 462
